Goal: Task Accomplishment & Management: Use online tool/utility

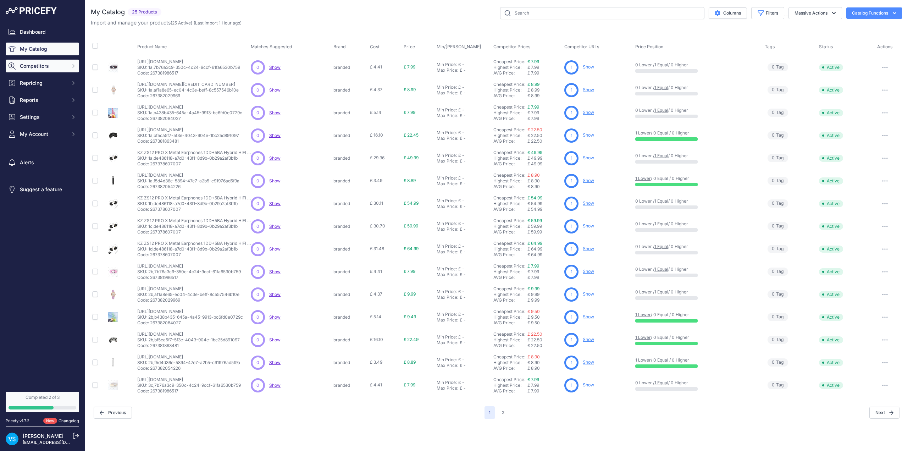
click at [50, 70] on button "Competitors" at bounding box center [42, 66] width 73 height 13
click at [40, 92] on link "Monitored URLs" at bounding box center [42, 92] width 73 height 12
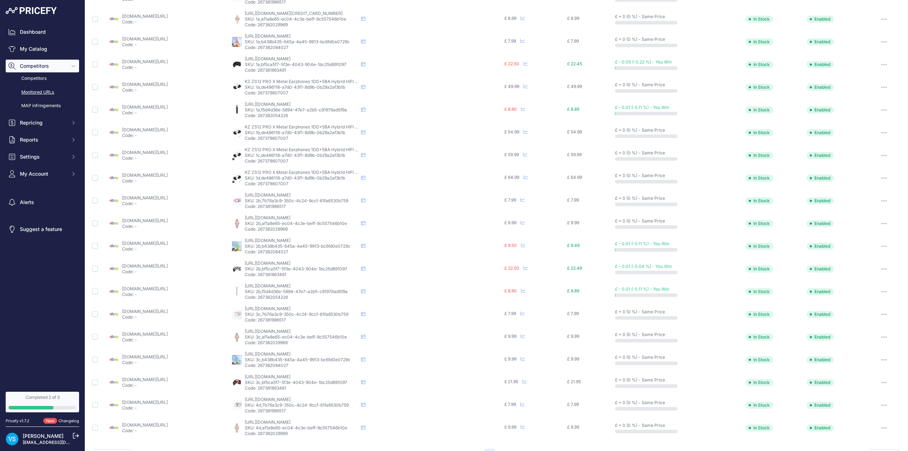
scroll to position [89, 0]
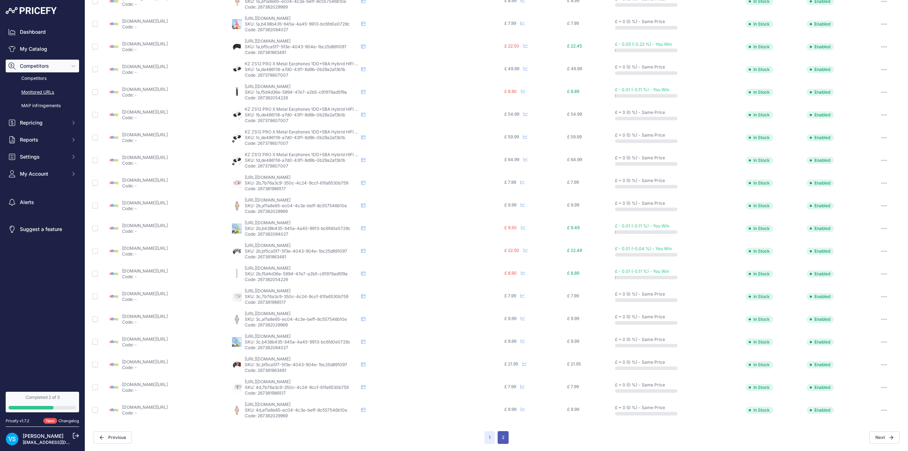
click at [498, 438] on button "2" at bounding box center [503, 437] width 11 height 13
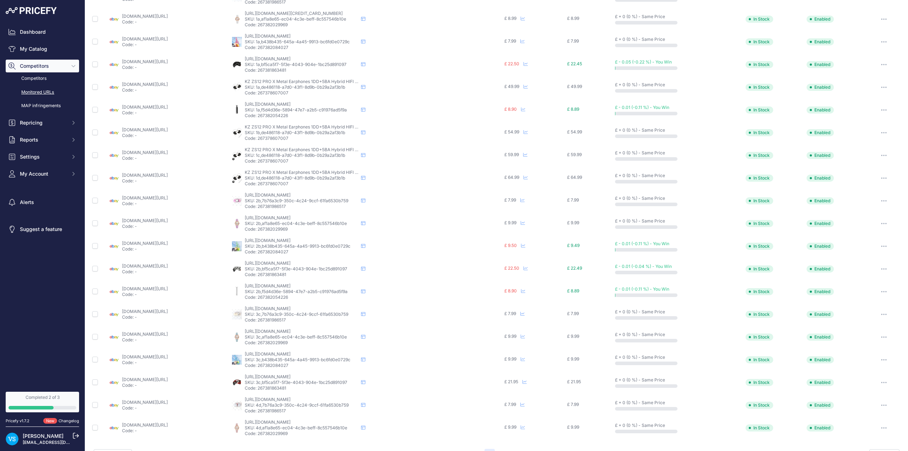
scroll to position [106, 0]
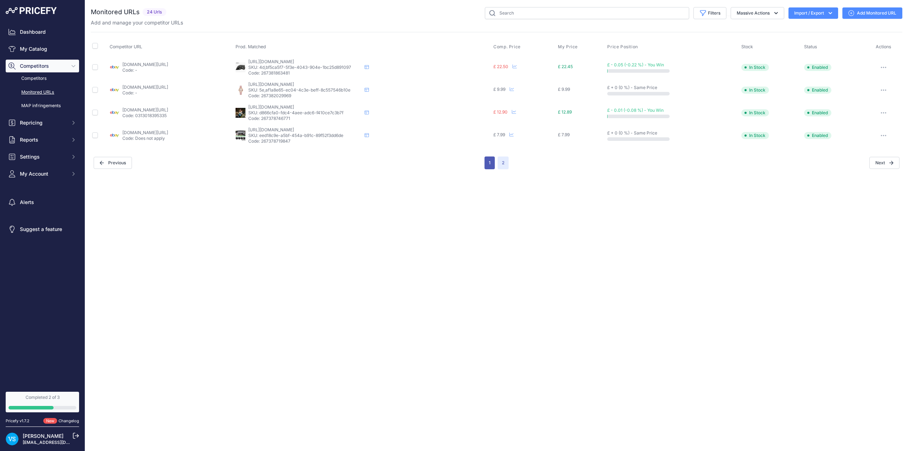
click at [488, 165] on button "1" at bounding box center [490, 162] width 10 height 13
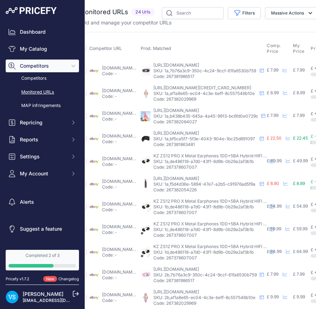
scroll to position [0, 46]
click at [43, 91] on link "Monitored URLs" at bounding box center [42, 92] width 73 height 12
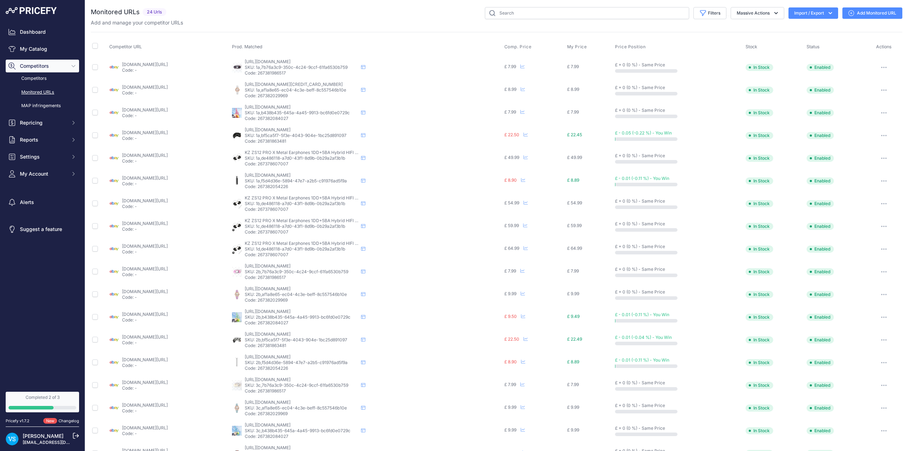
click at [41, 92] on link "Monitored URLs" at bounding box center [42, 92] width 73 height 12
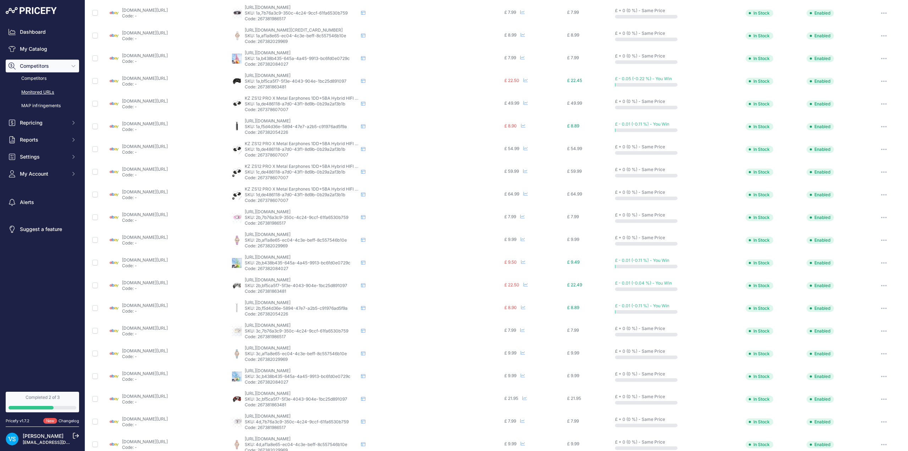
scroll to position [89, 0]
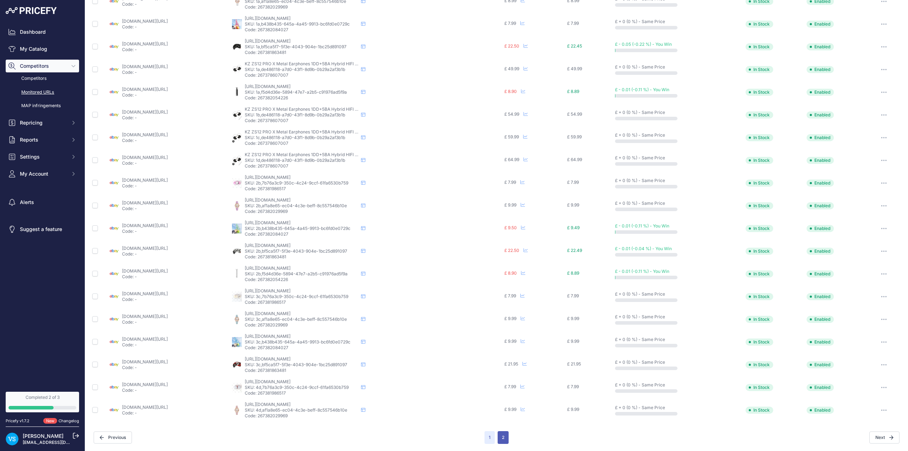
click at [502, 436] on button "2" at bounding box center [503, 437] width 11 height 13
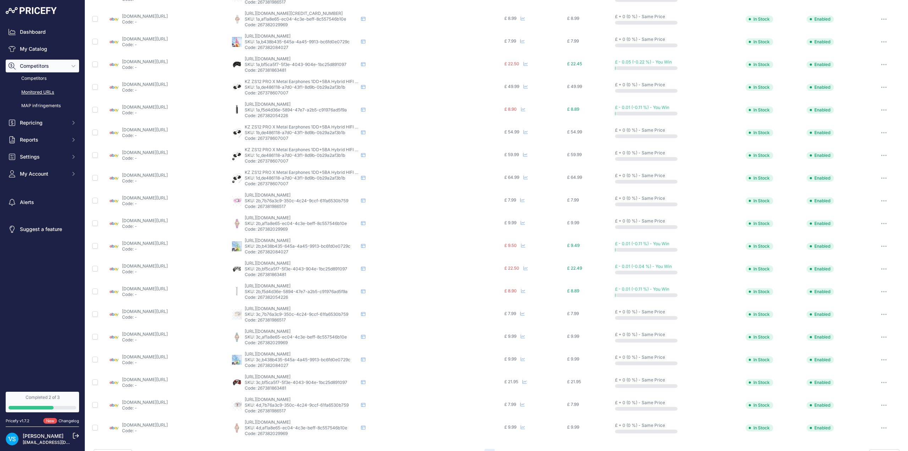
scroll to position [106, 0]
